Goal: Information Seeking & Learning: Learn about a topic

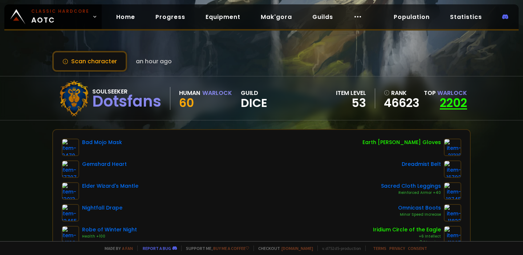
click at [460, 101] on link "2202" at bounding box center [453, 102] width 27 height 16
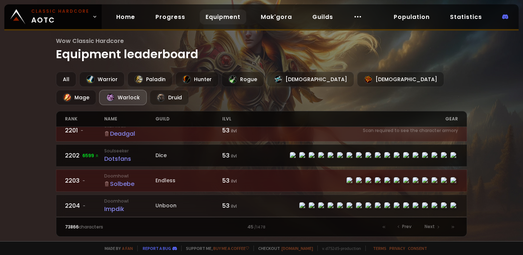
scroll to position [7, 0]
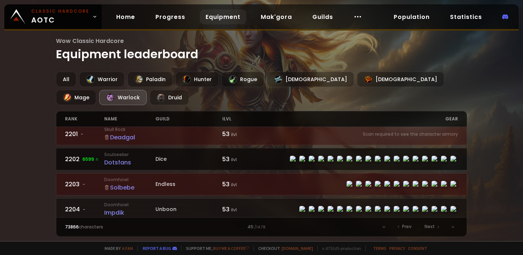
click at [88, 158] on span "6599" at bounding box center [91, 159] width 17 height 7
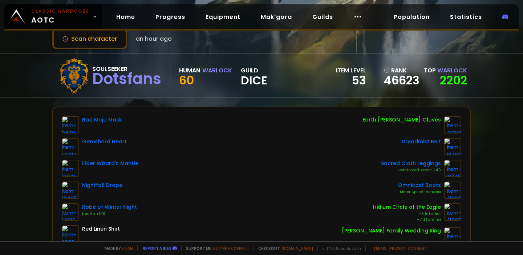
scroll to position [24, 0]
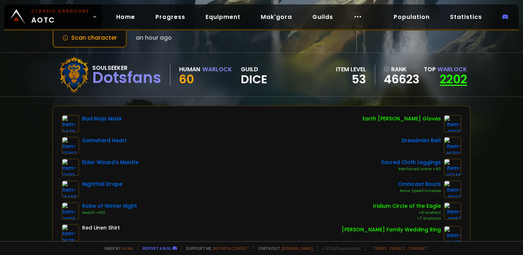
click at [449, 77] on link "2202" at bounding box center [453, 79] width 27 height 16
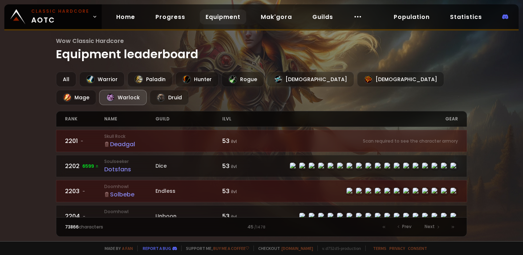
click at [128, 194] on div "Solbebe" at bounding box center [129, 194] width 51 height 9
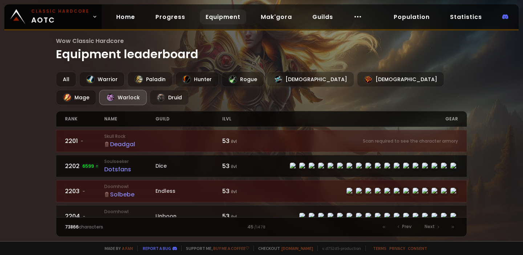
click at [112, 167] on div "Dotsfans" at bounding box center [129, 169] width 51 height 9
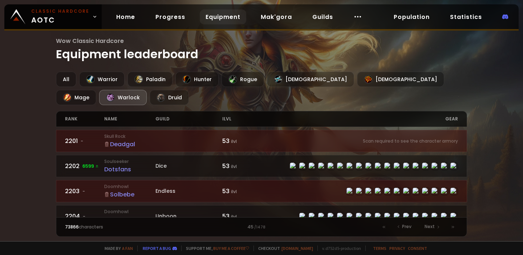
click at [113, 191] on div "Solbebe" at bounding box center [129, 194] width 51 height 9
click at [117, 215] on div "Impdik" at bounding box center [129, 219] width 51 height 9
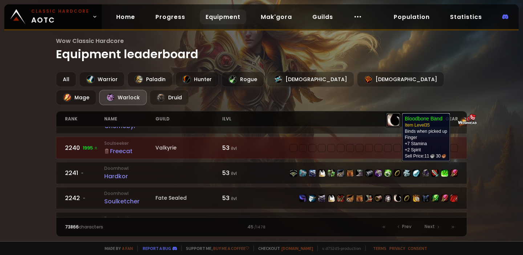
scroll to position [1138, 0]
